Goal: Task Accomplishment & Management: Use online tool/utility

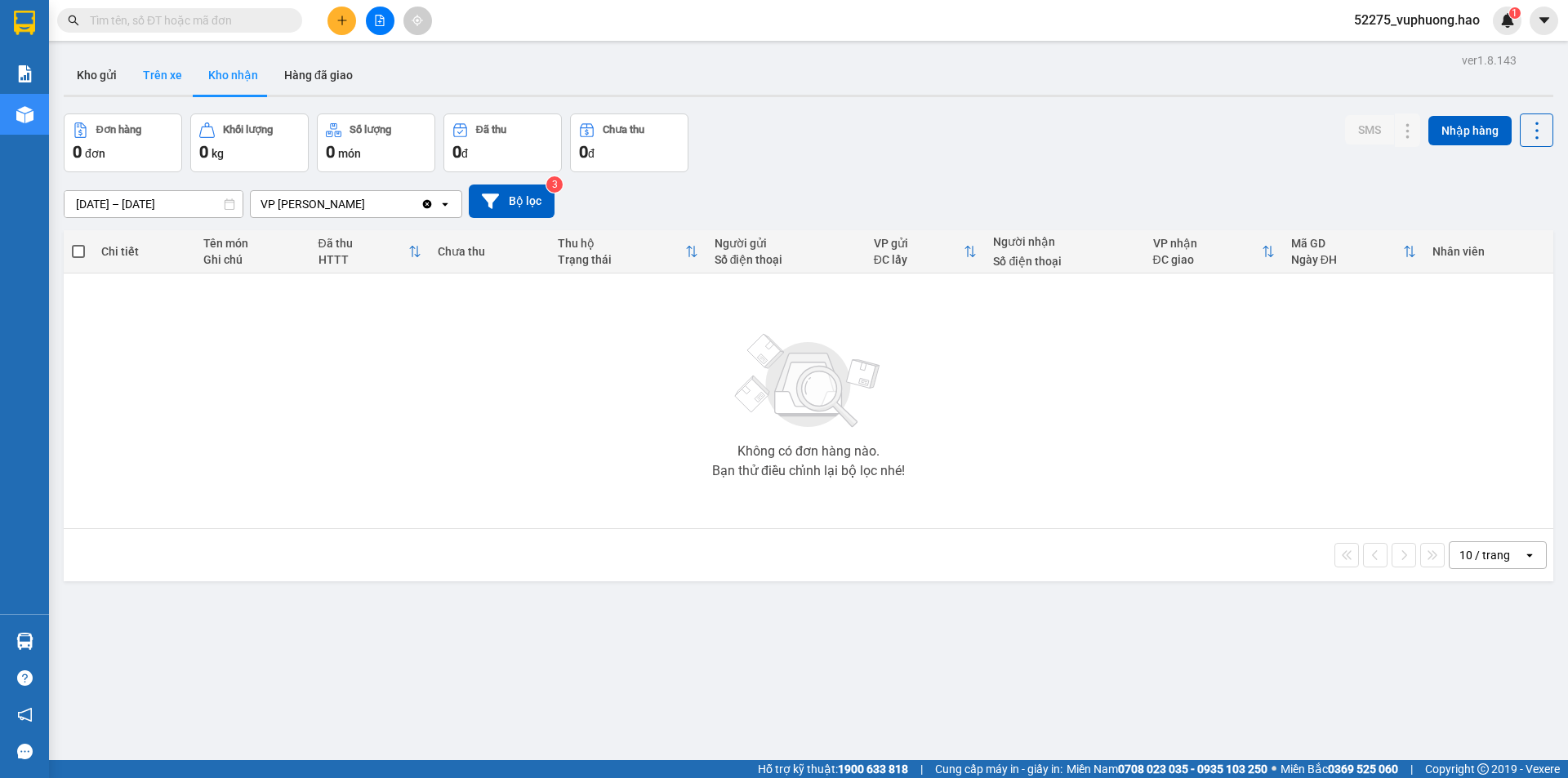
click at [178, 73] on button "Trên xe" at bounding box center [162, 75] width 65 height 39
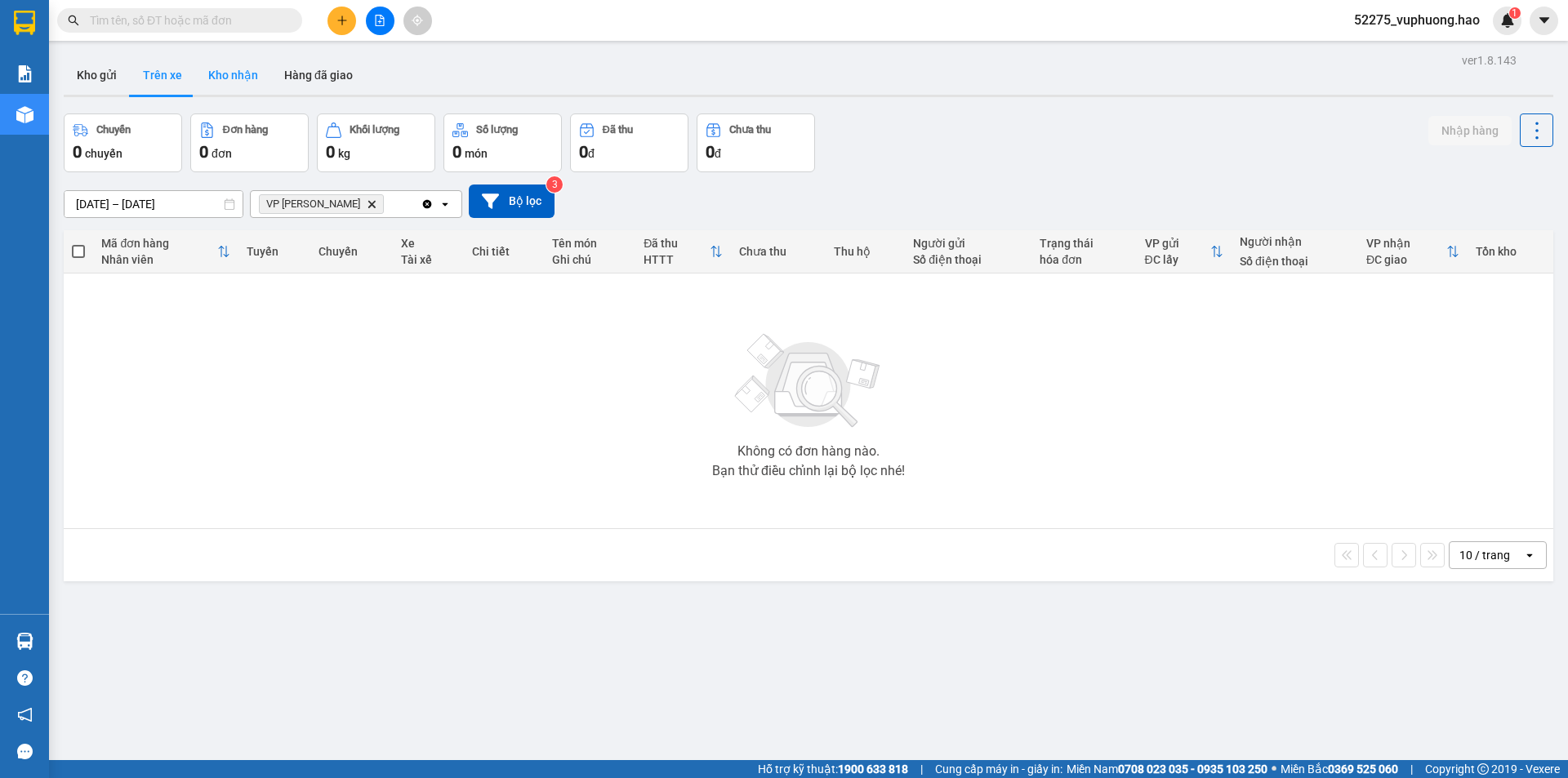
click at [235, 68] on button "Kho nhận" at bounding box center [233, 75] width 76 height 39
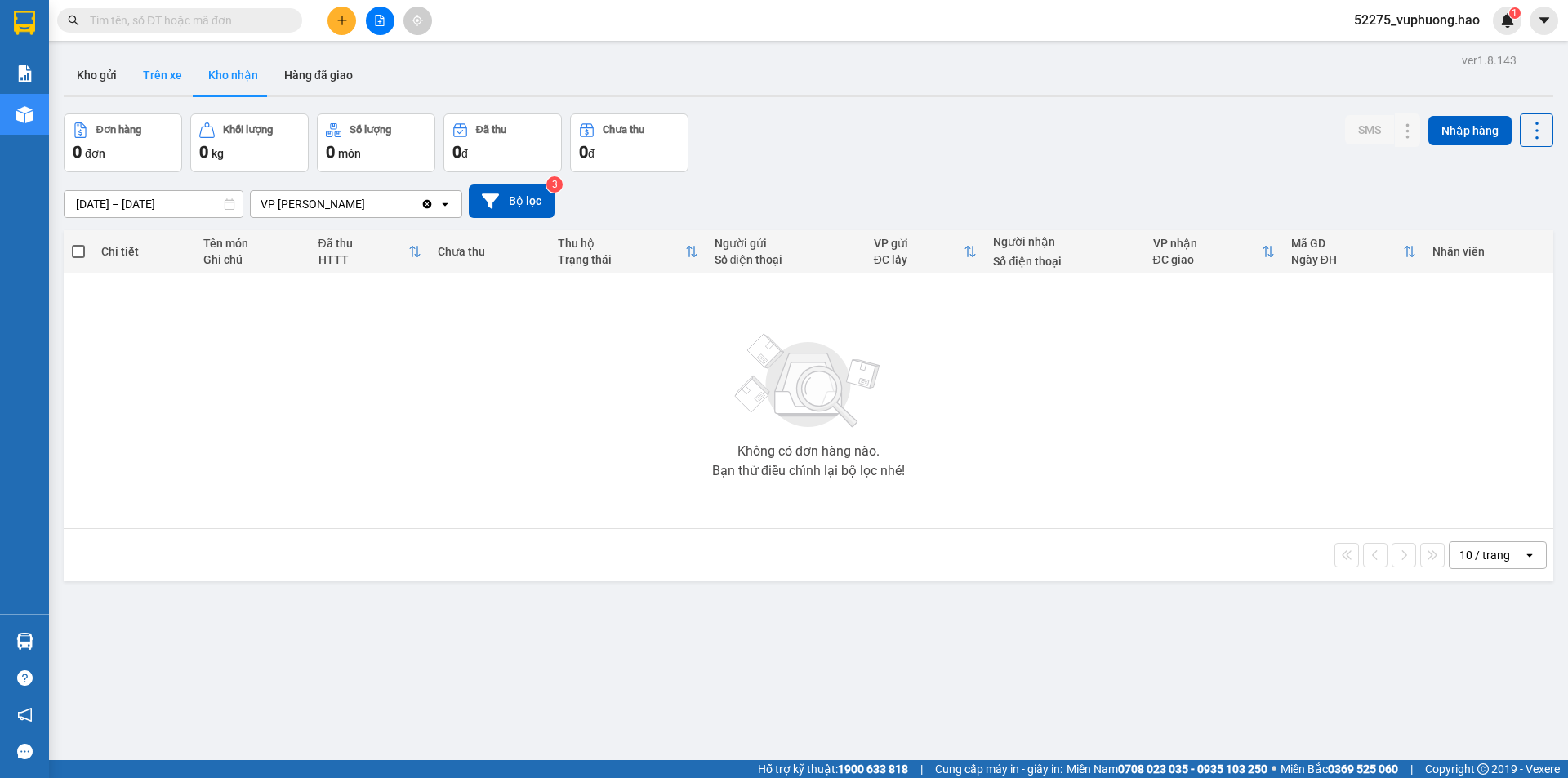
click at [173, 69] on button "Trên xe" at bounding box center [162, 75] width 65 height 39
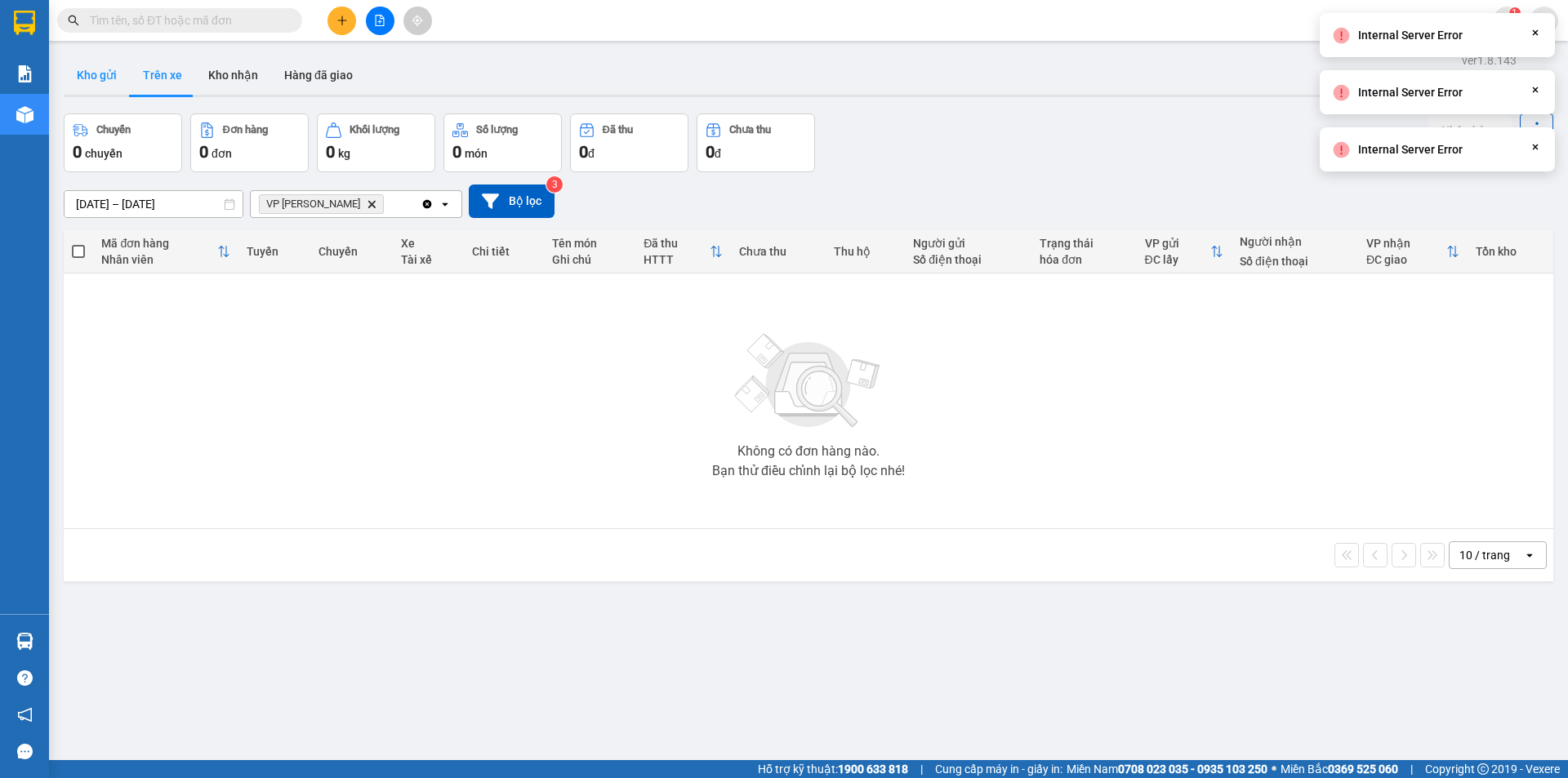
click at [78, 73] on button "Kho gửi" at bounding box center [96, 75] width 66 height 39
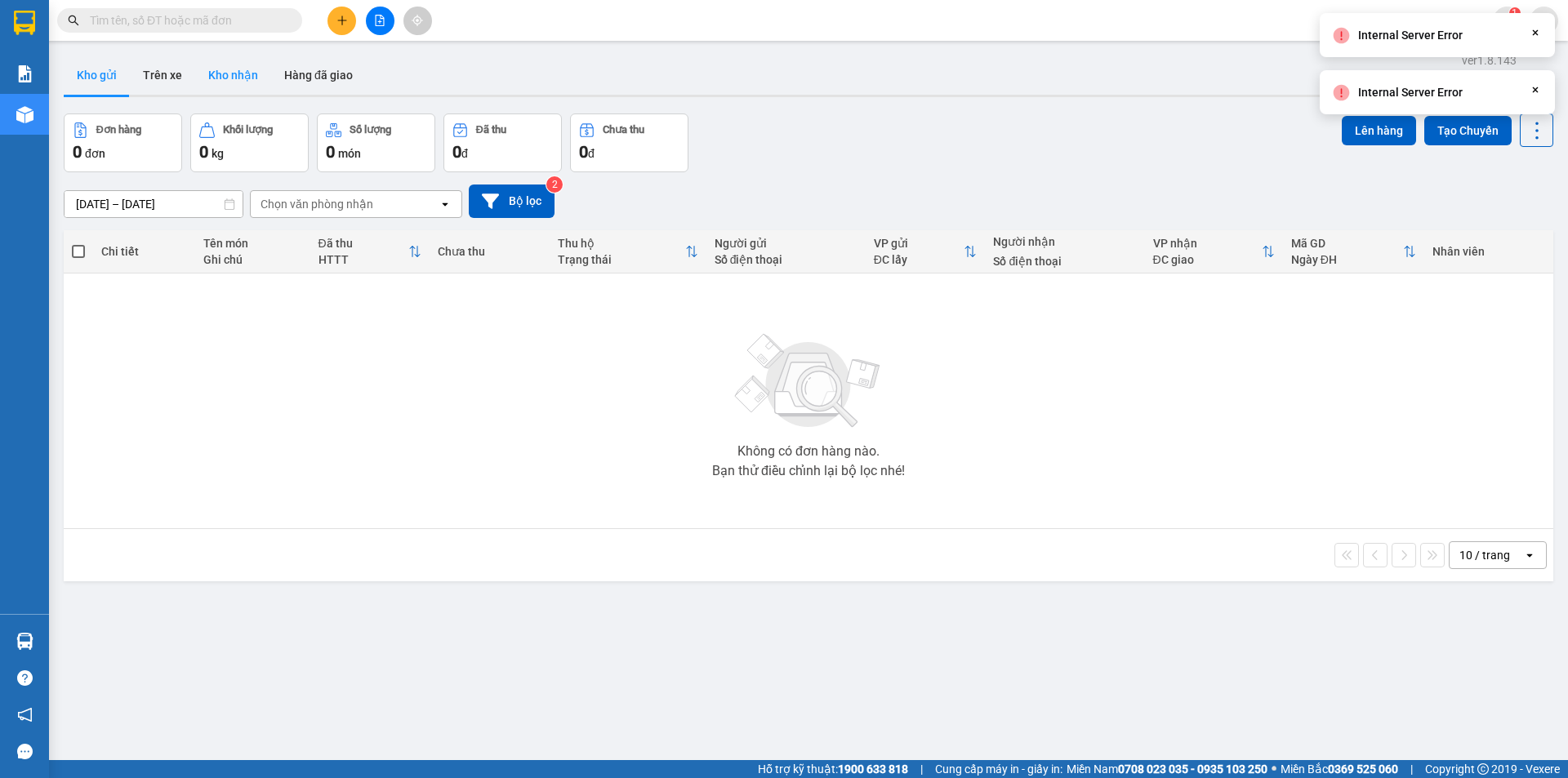
click at [213, 80] on button "Kho nhận" at bounding box center [233, 75] width 76 height 39
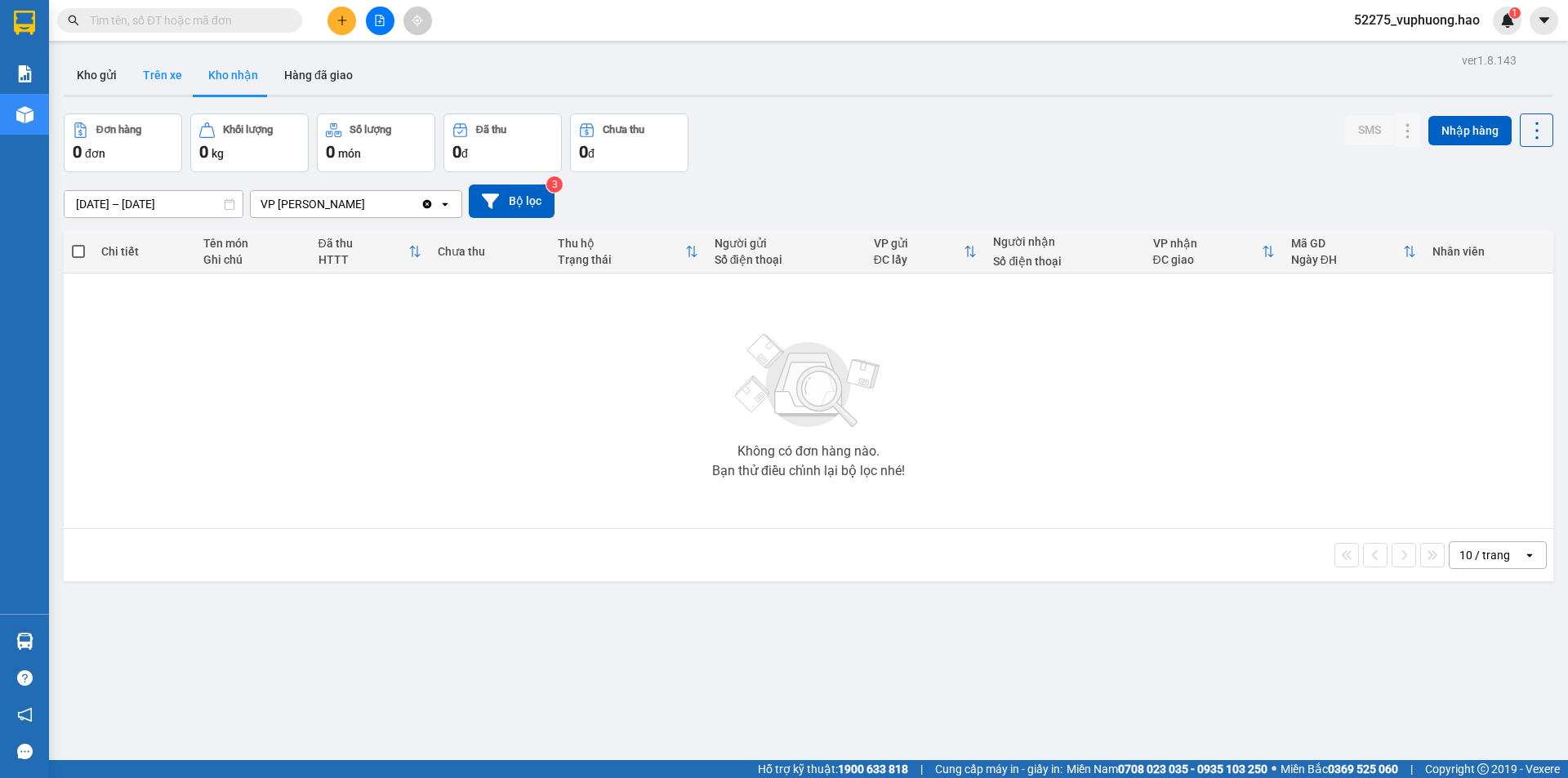
click at [171, 80] on button "Trên xe" at bounding box center [162, 75] width 65 height 39
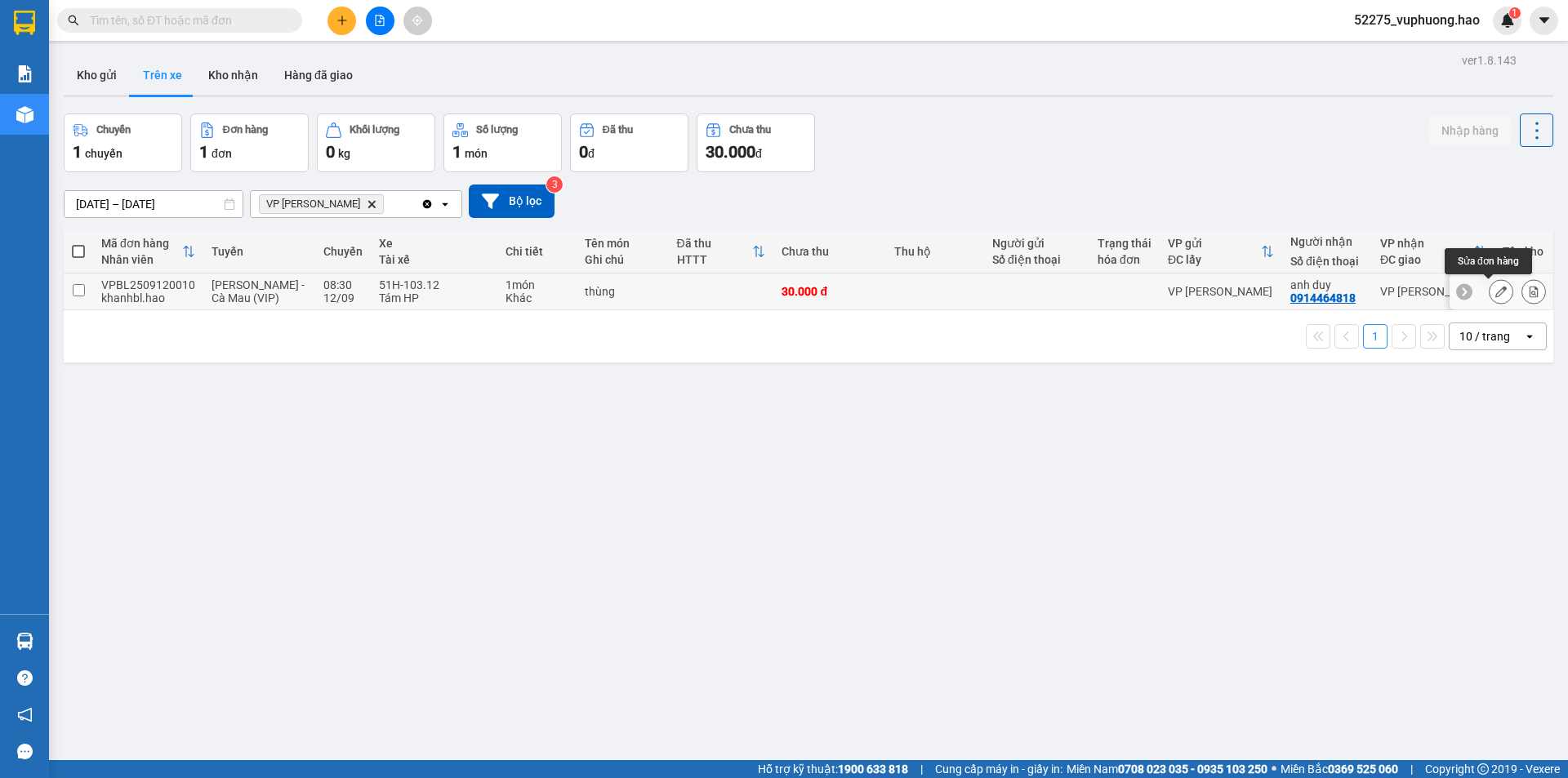
click at [1495, 294] on icon at bounding box center [1500, 291] width 11 height 11
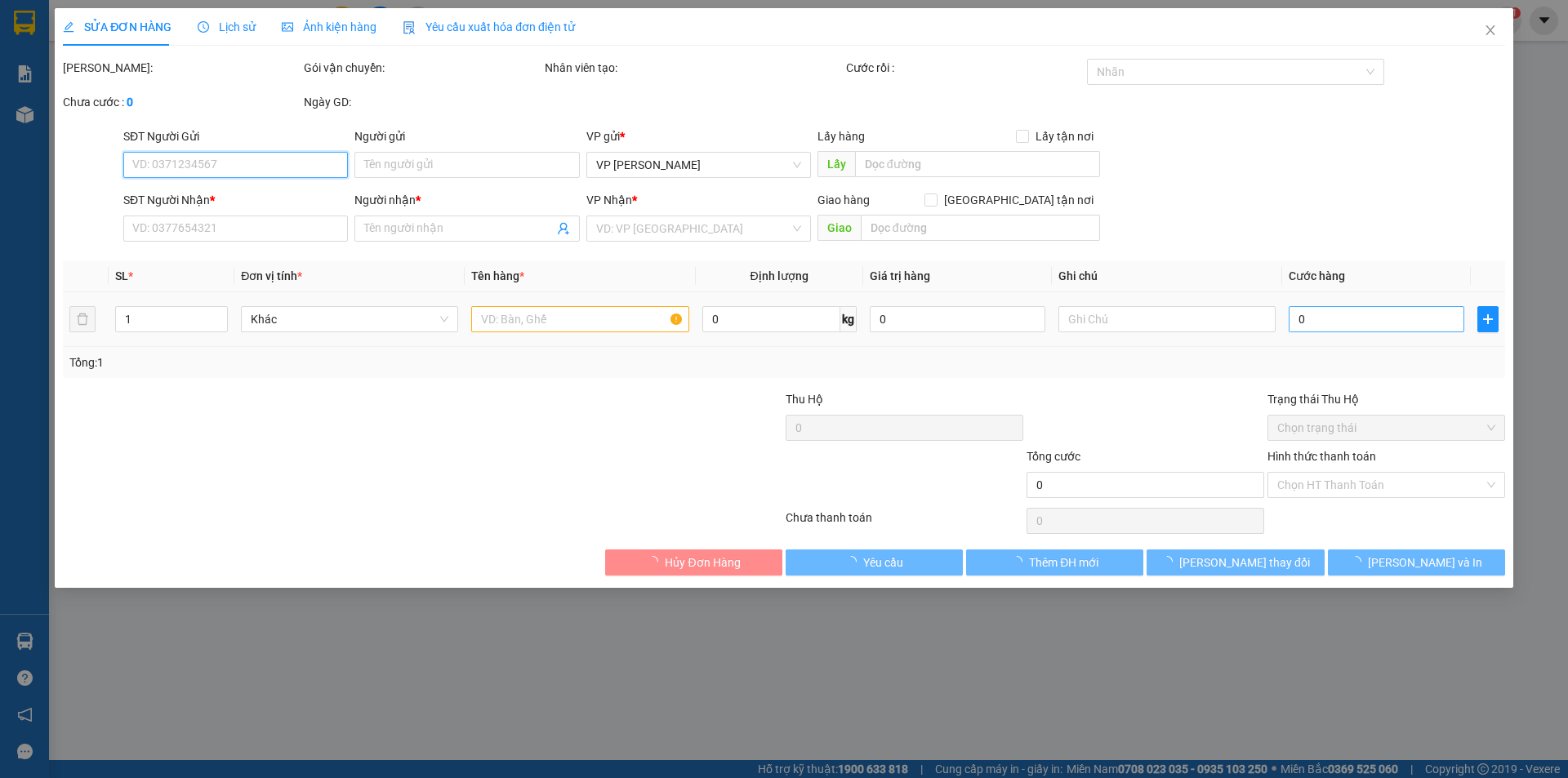
type input "0914464818"
type input "anh duy"
type input "30.000"
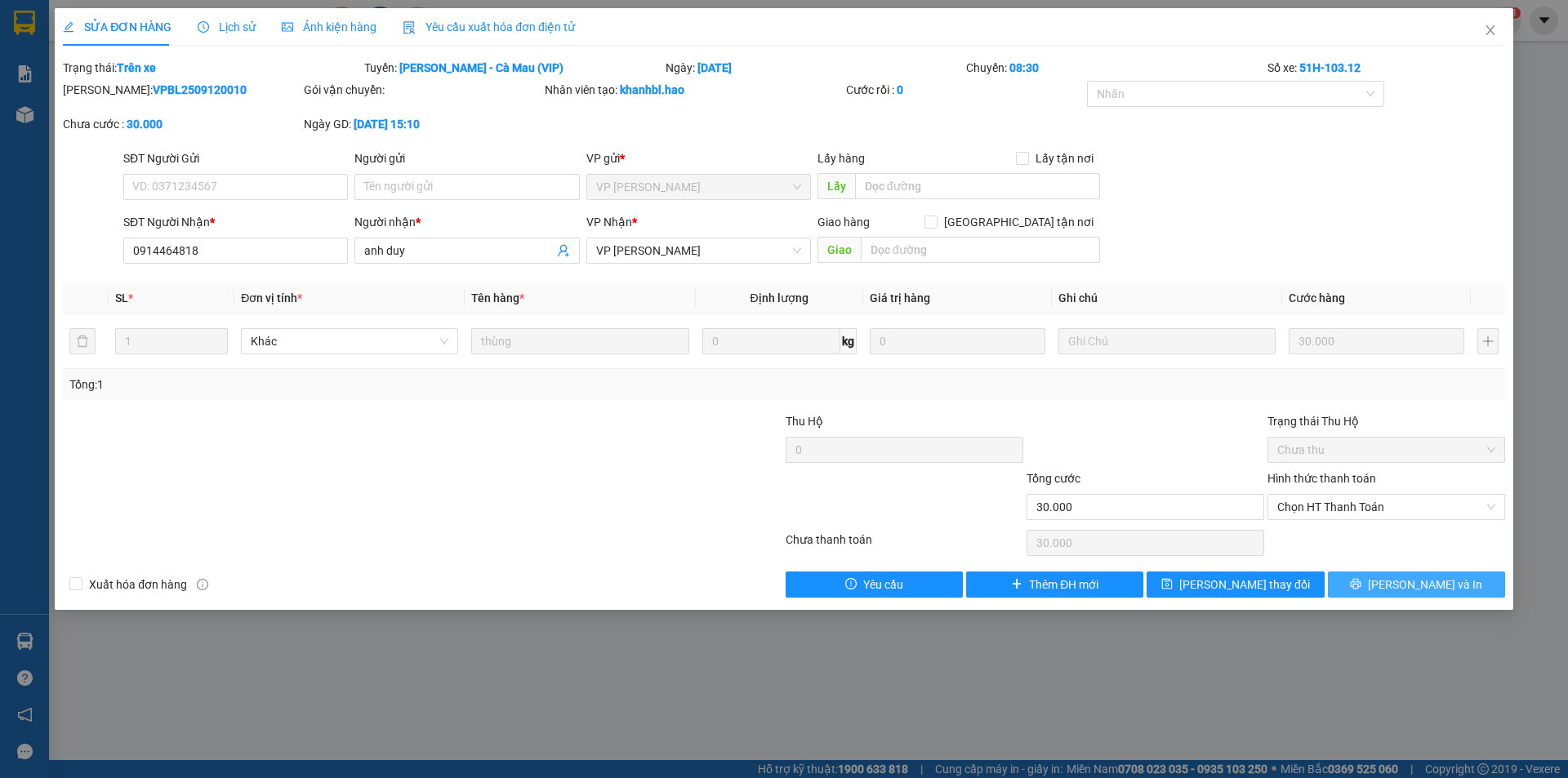
click at [1448, 580] on span "[PERSON_NAME] và In" at bounding box center [1425, 585] width 115 height 18
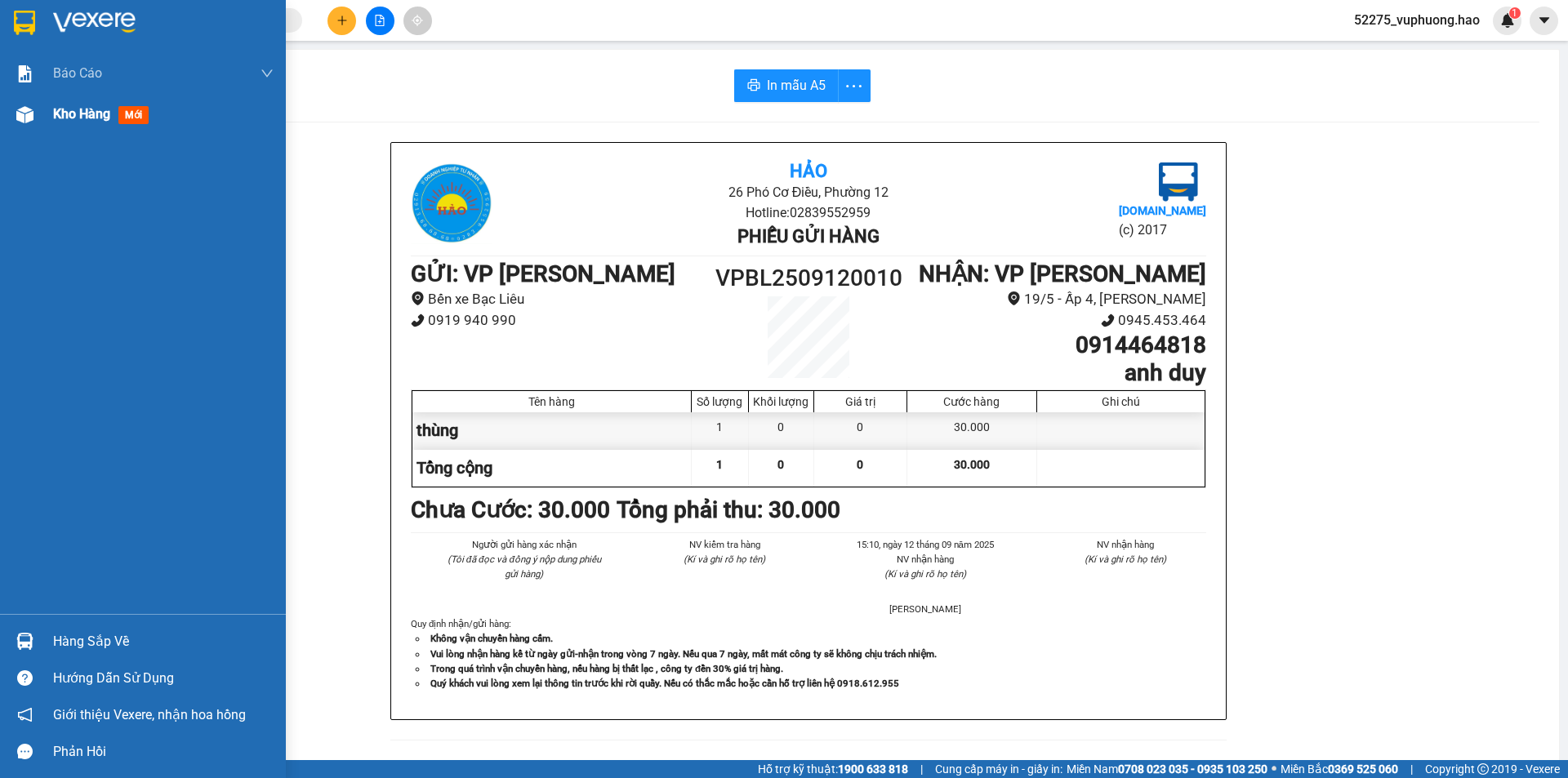
click at [56, 112] on span "Kho hàng" at bounding box center [81, 114] width 57 height 16
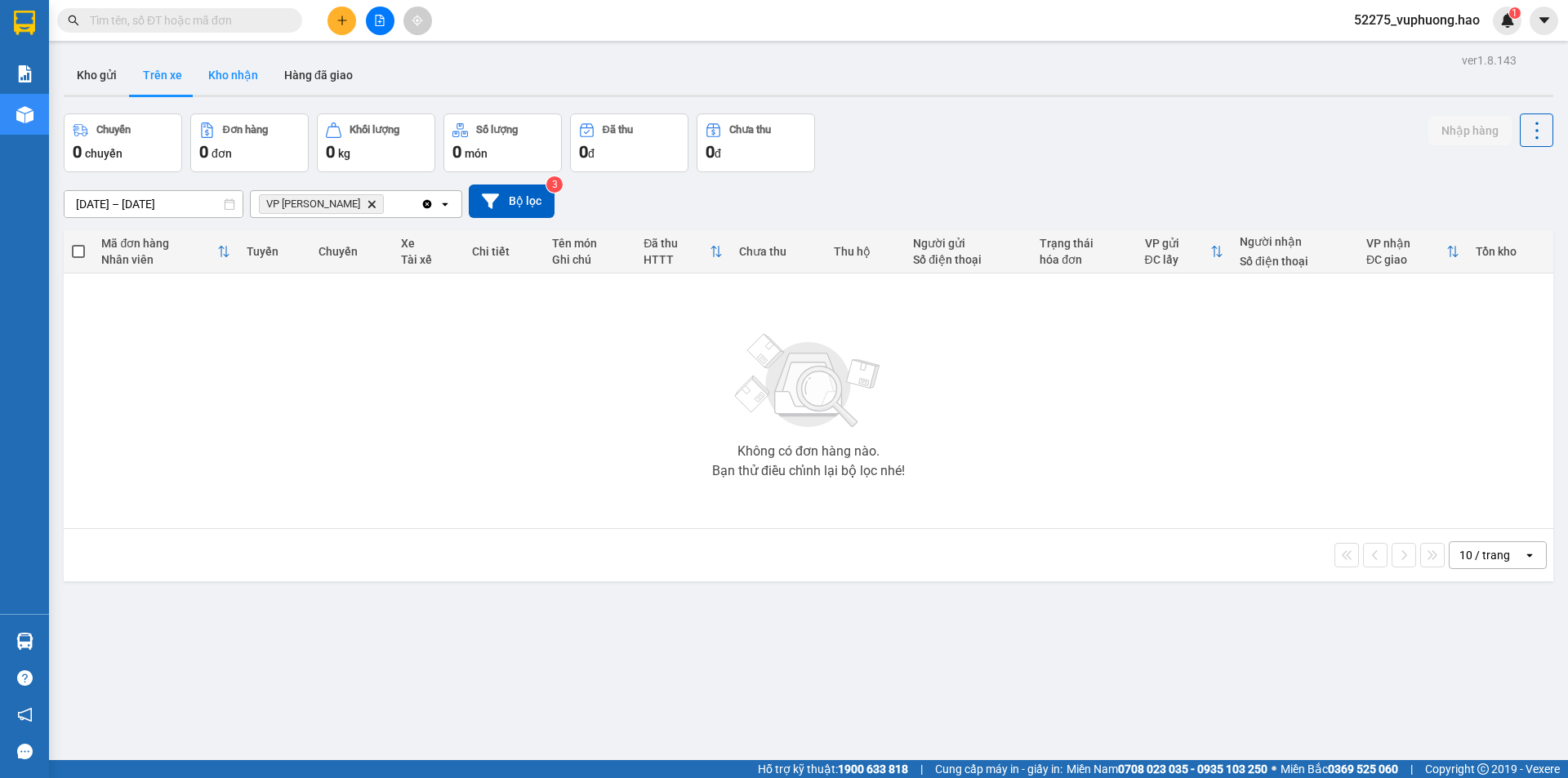
click at [238, 71] on button "Kho nhận" at bounding box center [233, 75] width 76 height 39
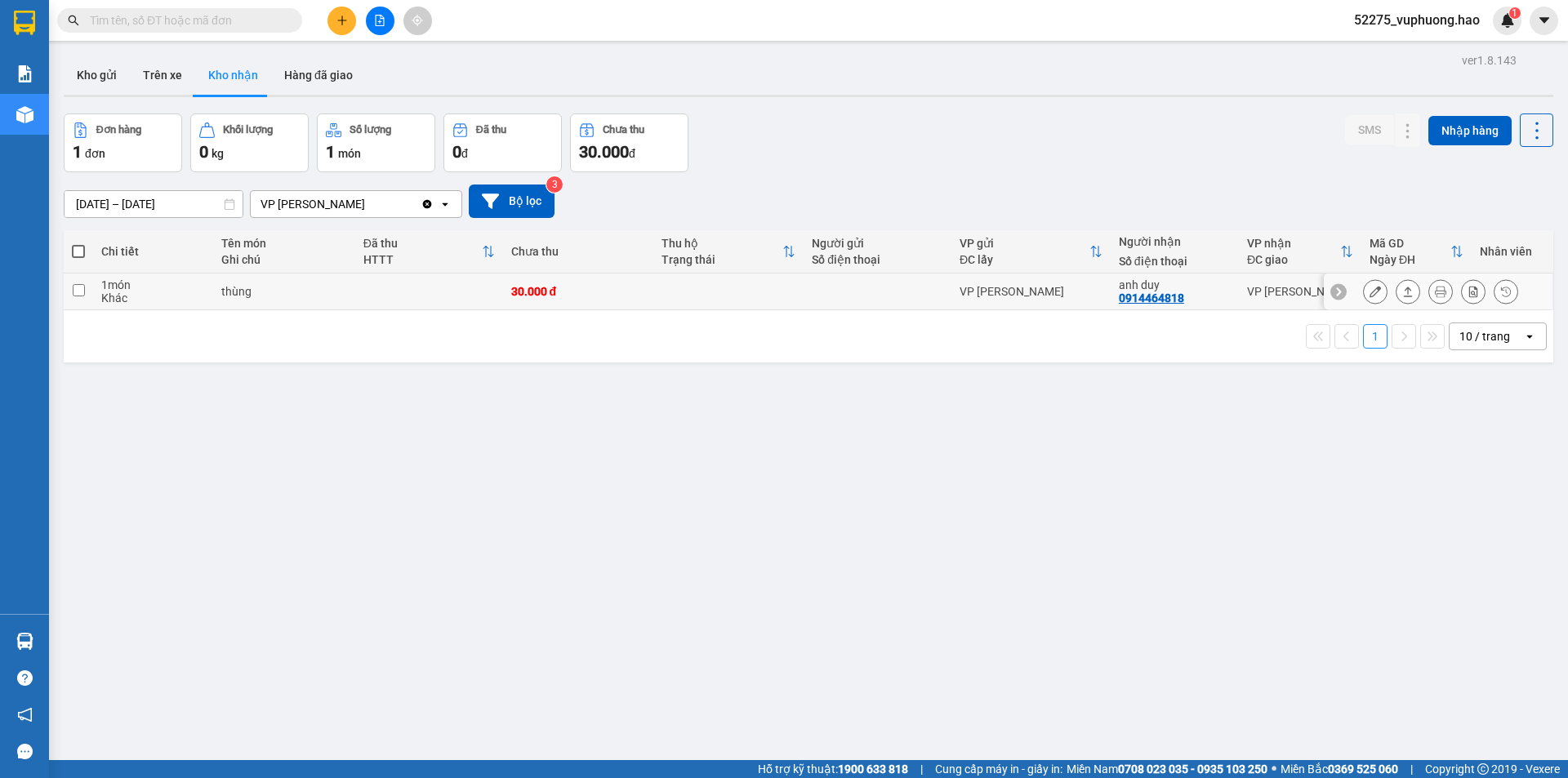
click at [1370, 294] on icon at bounding box center [1375, 291] width 11 height 11
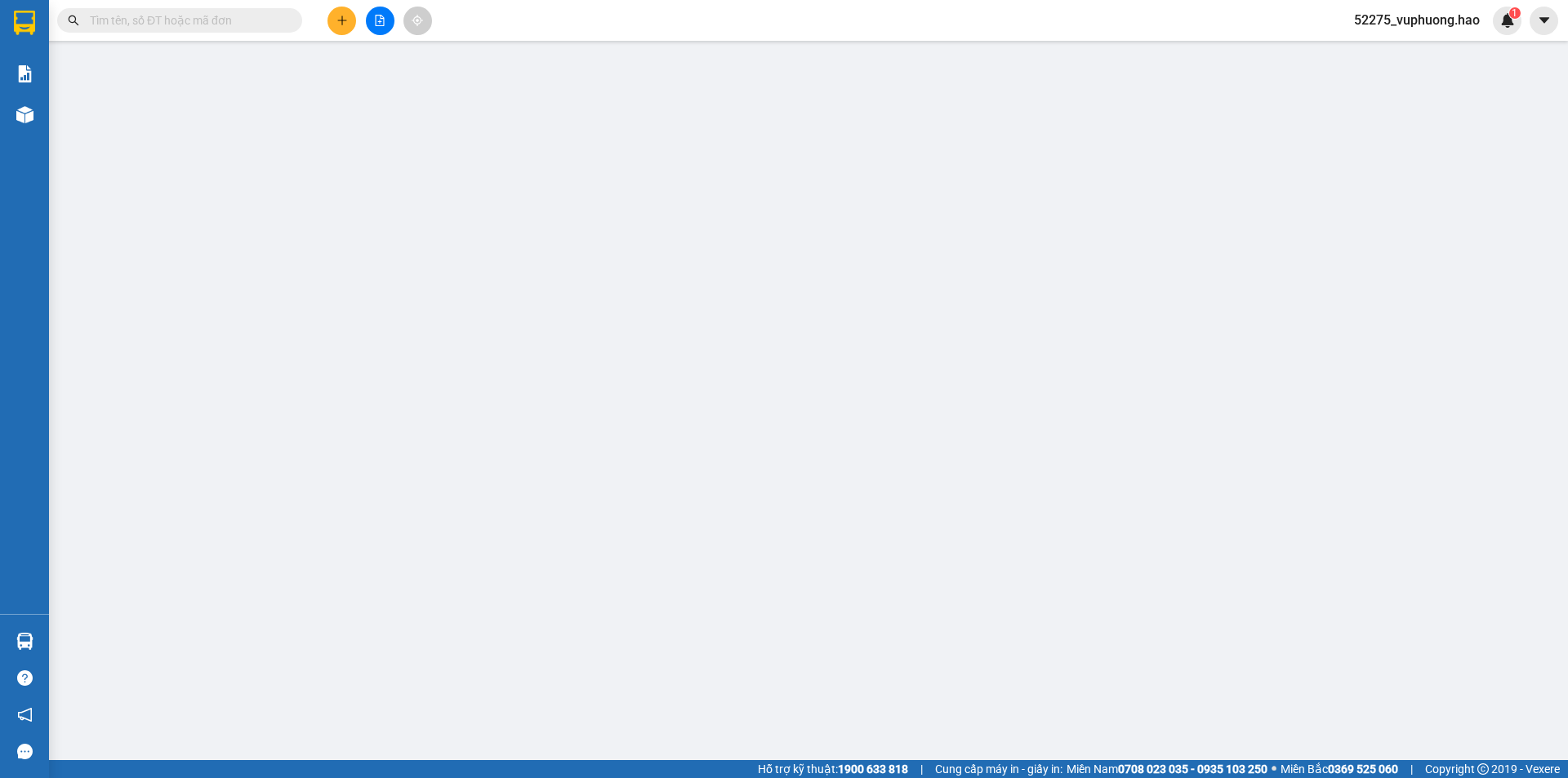
type input "0914464818"
type input "anh duy"
type input "30.000"
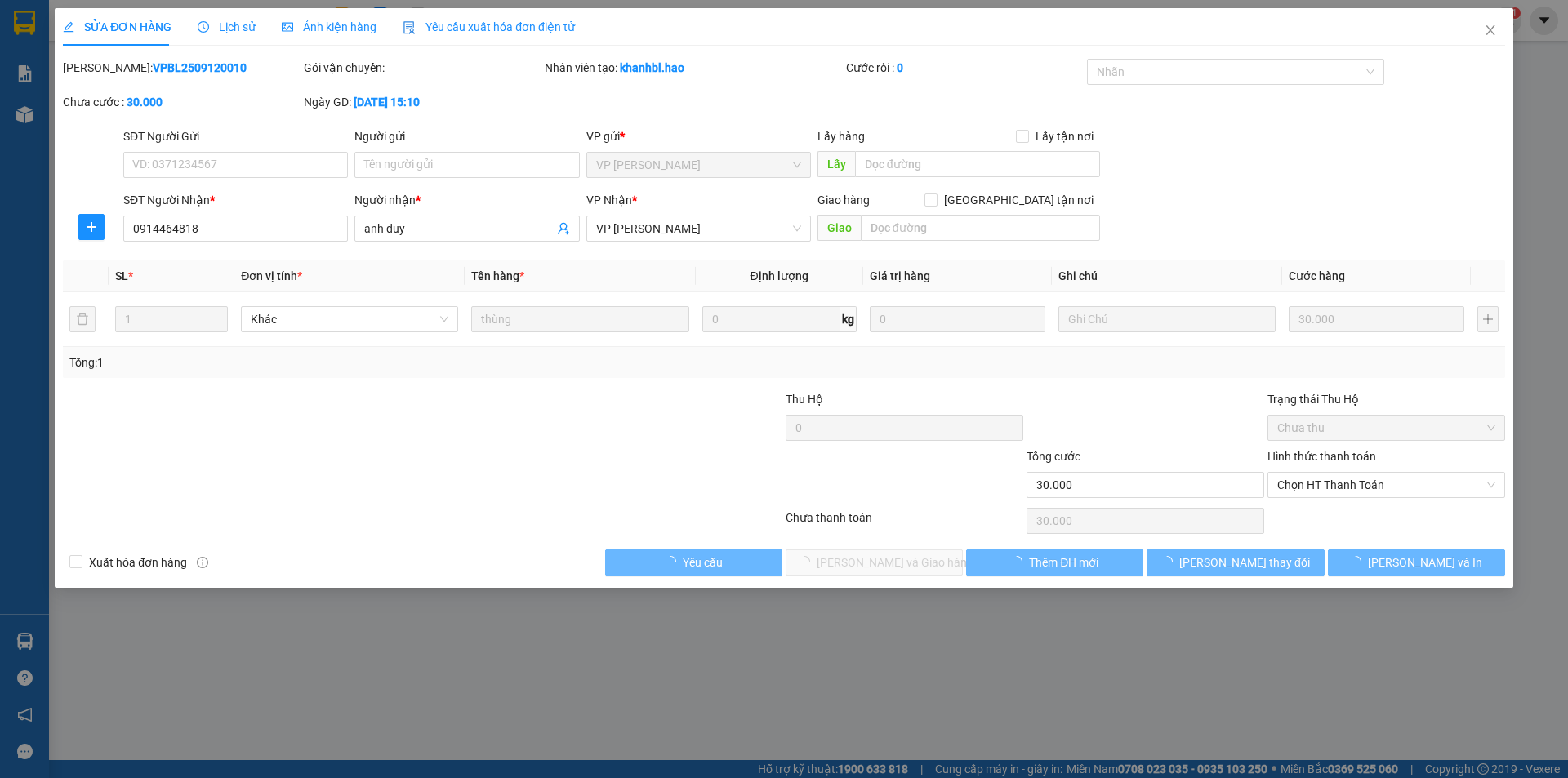
click at [311, 30] on span "Ảnh kiện hàng" at bounding box center [328, 26] width 94 height 13
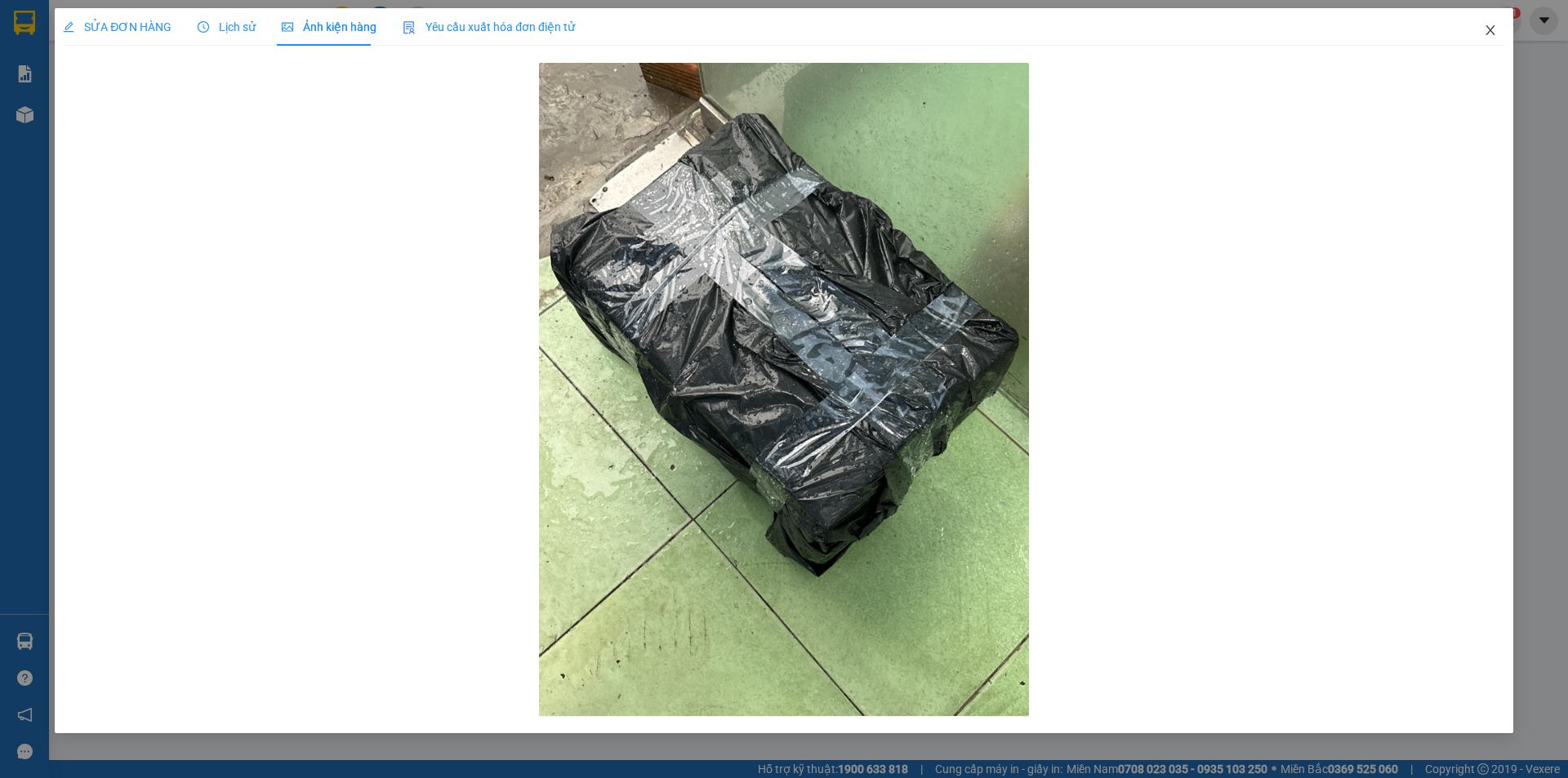
click at [1488, 26] on icon "close" at bounding box center [1490, 30] width 13 height 13
